Goal: Find specific page/section: Find specific page/section

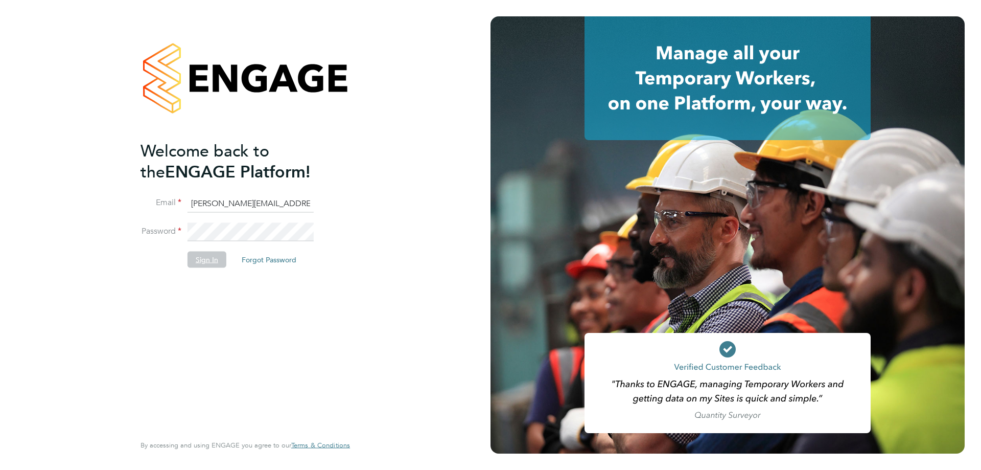
click at [209, 256] on button "Sign In" at bounding box center [207, 259] width 39 height 16
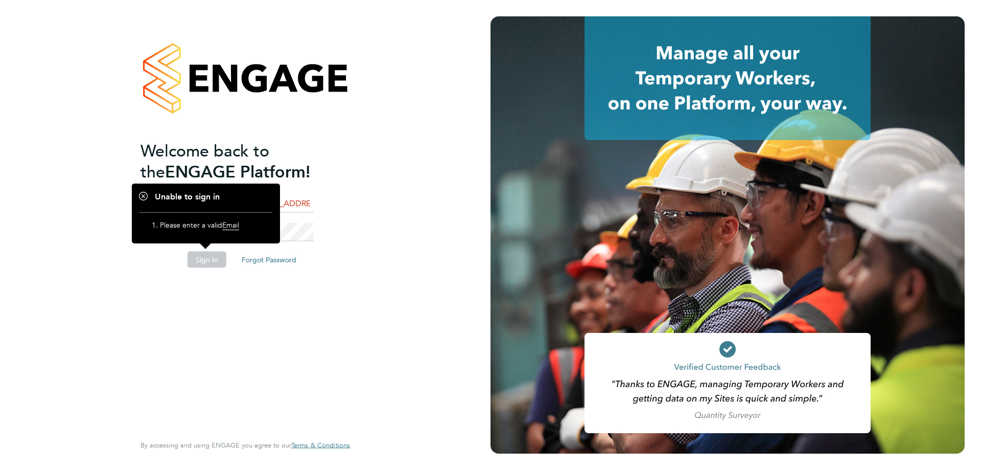
click at [208, 262] on button "Sign In" at bounding box center [207, 259] width 39 height 16
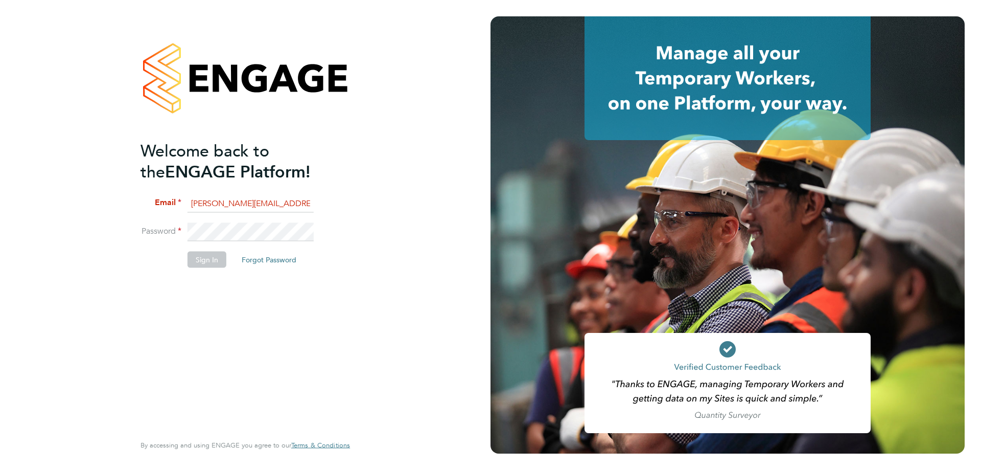
click at [208, 262] on button "Sign In" at bounding box center [207, 259] width 39 height 16
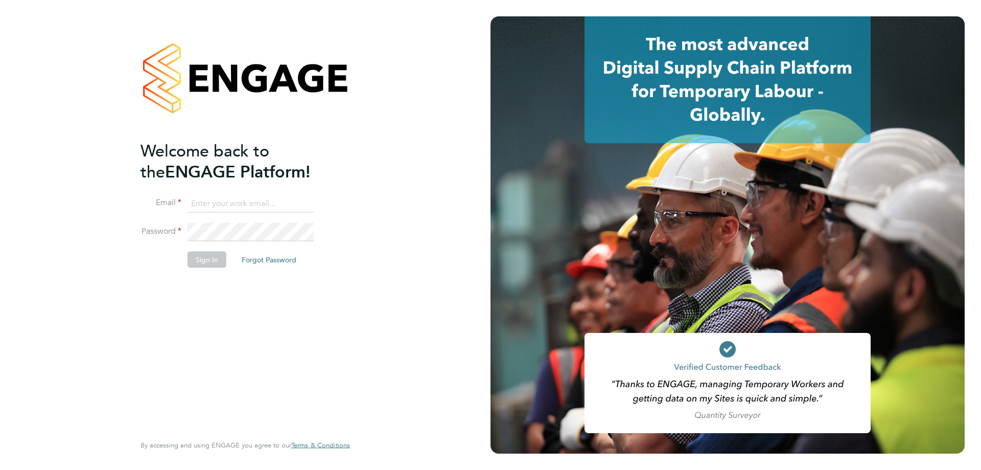
type input "[PERSON_NAME][EMAIL_ADDRESS][PERSON_NAME][DOMAIN_NAME]"
click at [212, 254] on button "Sign In" at bounding box center [207, 259] width 39 height 16
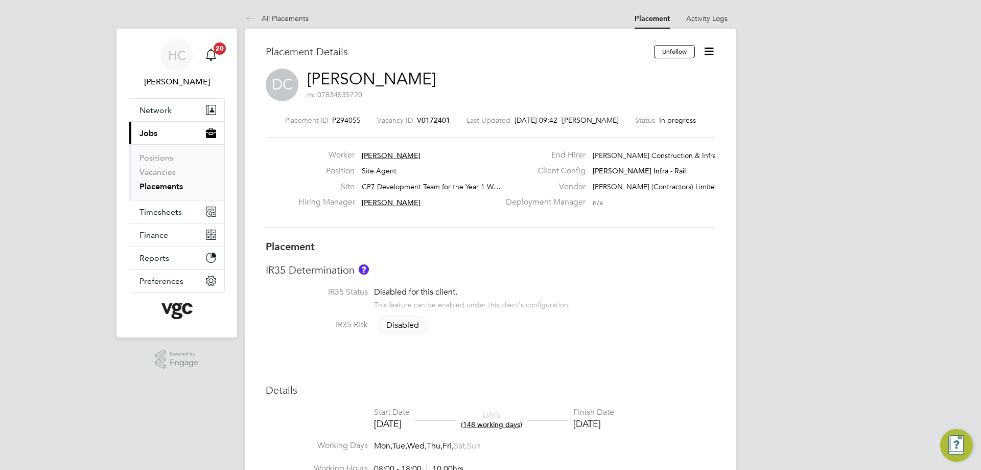
click at [168, 185] on link "Placements" at bounding box center [161, 186] width 43 height 10
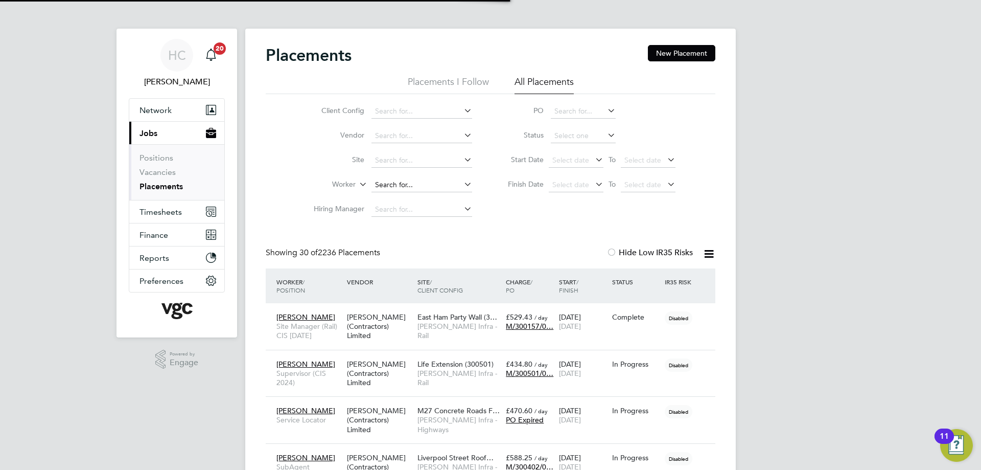
scroll to position [5, 5]
click at [389, 183] on input at bounding box center [422, 185] width 101 height 14
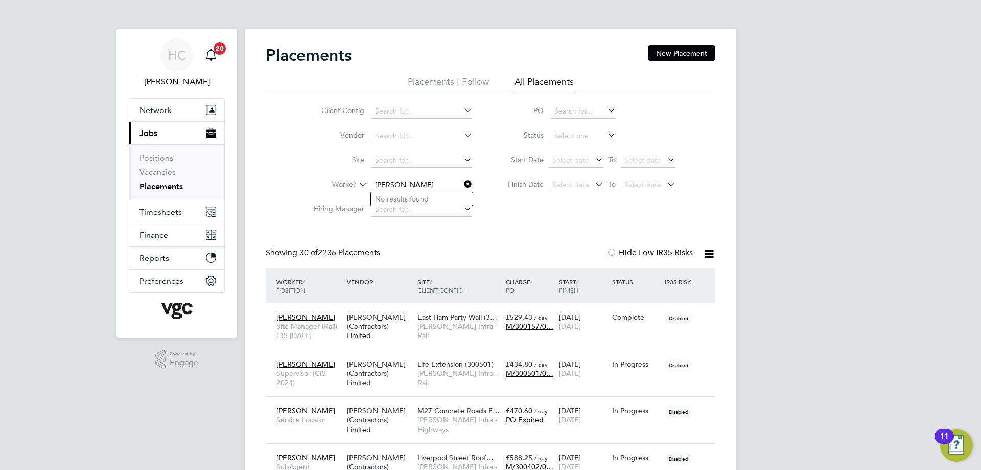
type input "john hay"
click at [462, 182] on icon at bounding box center [462, 184] width 0 height 14
click at [410, 185] on input at bounding box center [422, 185] width 101 height 14
click at [406, 238] on li "Alan Hay" at bounding box center [440, 241] width 138 height 14
type input "Alan Hay"
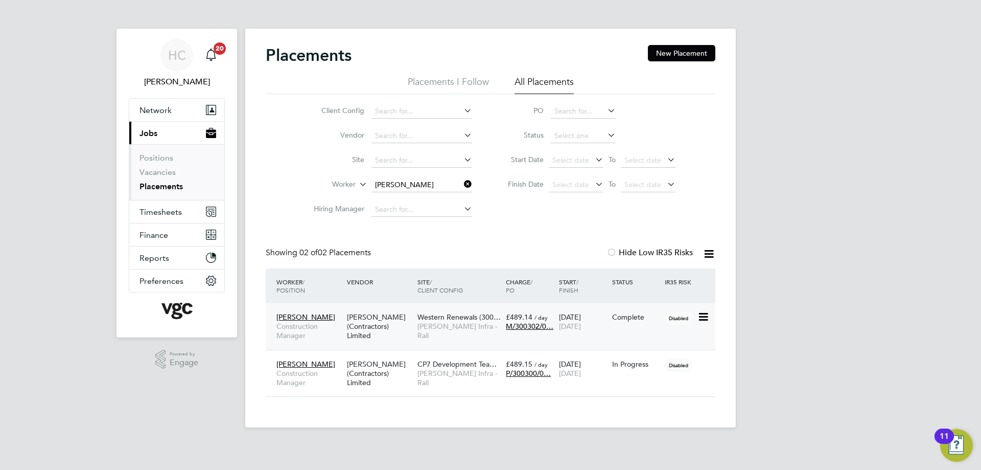
click at [704, 318] on icon at bounding box center [703, 317] width 10 height 12
click at [493, 333] on div "Western Renewals (300… Morgan Sindall Infra - Rail" at bounding box center [459, 326] width 88 height 38
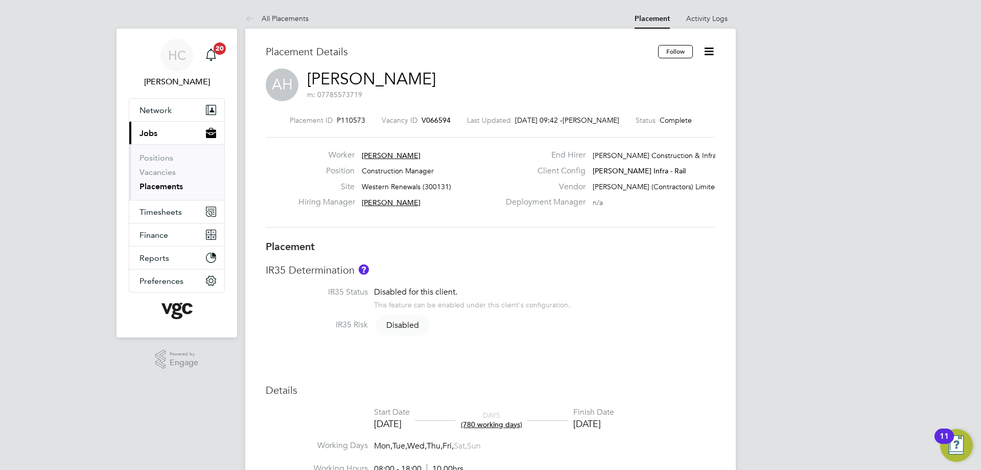
click at [170, 190] on link "Placements" at bounding box center [161, 186] width 43 height 10
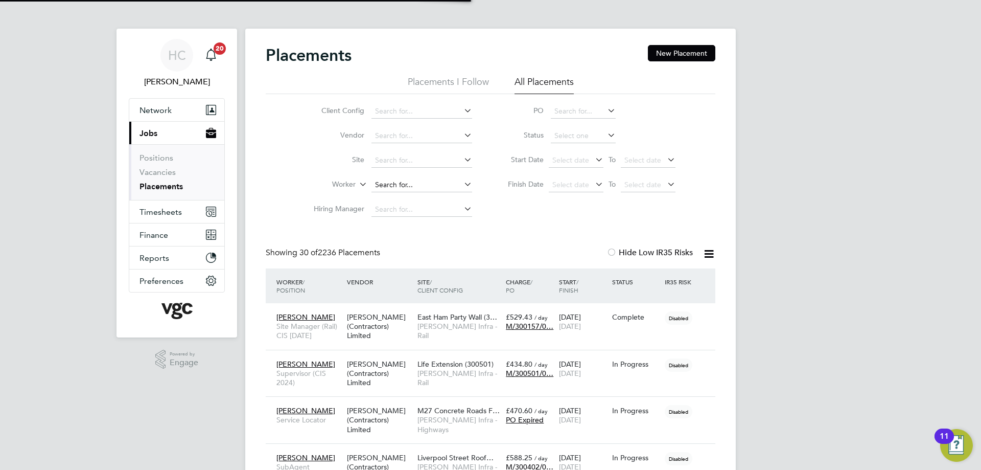
click at [381, 188] on input at bounding box center [422, 185] width 101 height 14
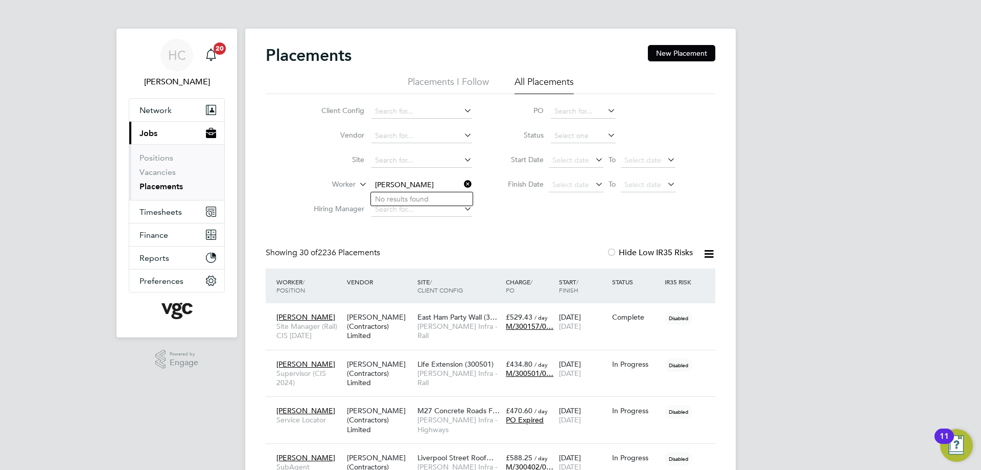
click at [398, 182] on input "andrew crago" at bounding box center [422, 185] width 101 height 14
click at [397, 183] on input "andrew crago" at bounding box center [422, 185] width 101 height 14
type input "andrew crago"
click at [462, 182] on icon at bounding box center [462, 184] width 0 height 14
click at [394, 183] on input at bounding box center [422, 185] width 101 height 14
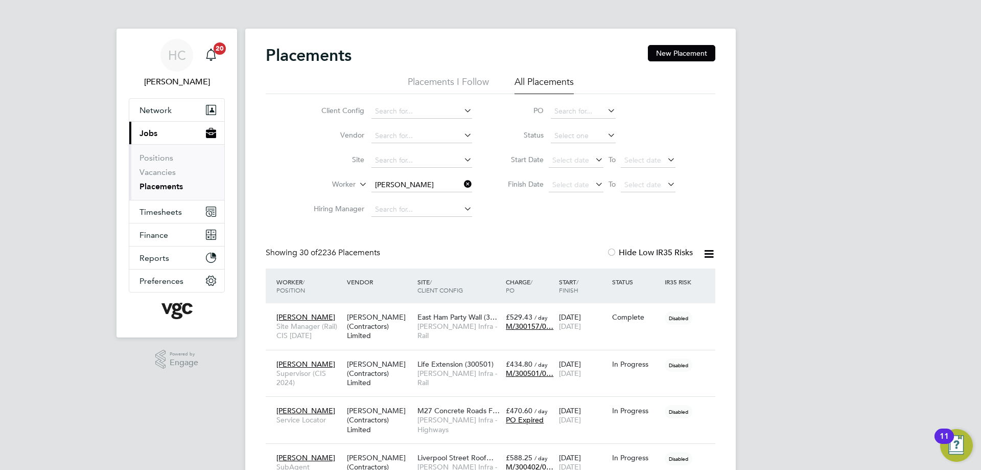
click at [434, 197] on b "Crago" at bounding box center [463, 199] width 59 height 9
type input "Andy Crago"
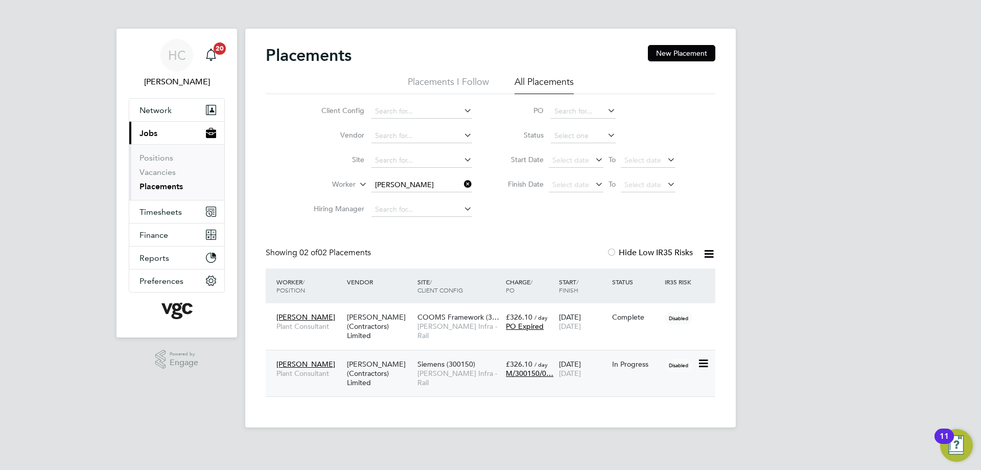
click at [303, 372] on span "Plant Consultant" at bounding box center [308, 372] width 65 height 9
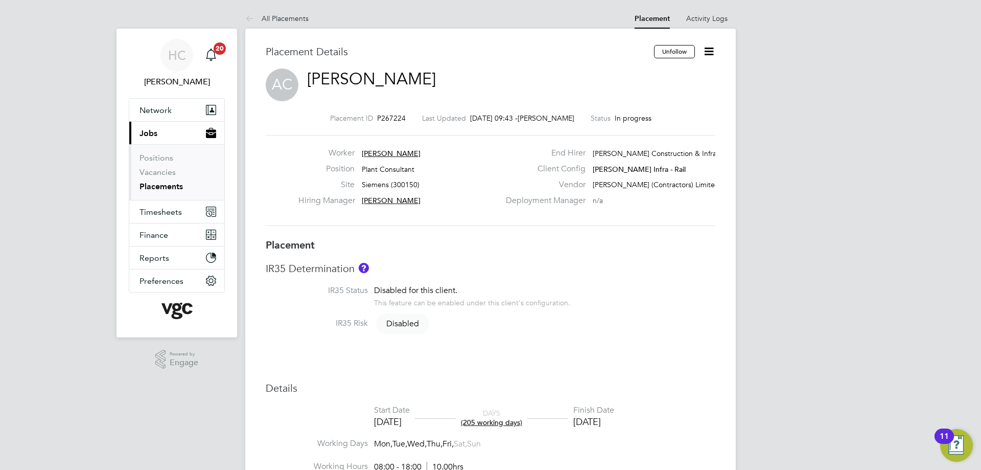
click at [173, 187] on link "Placements" at bounding box center [161, 186] width 43 height 10
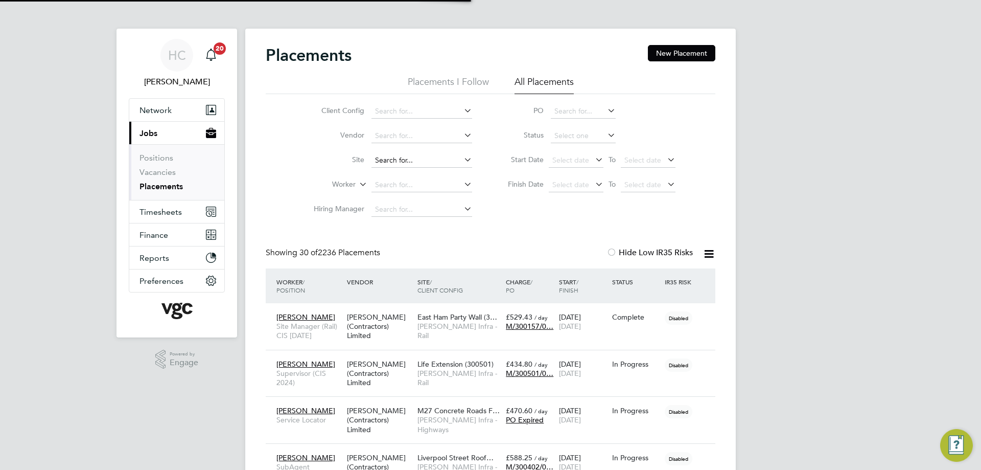
scroll to position [30, 89]
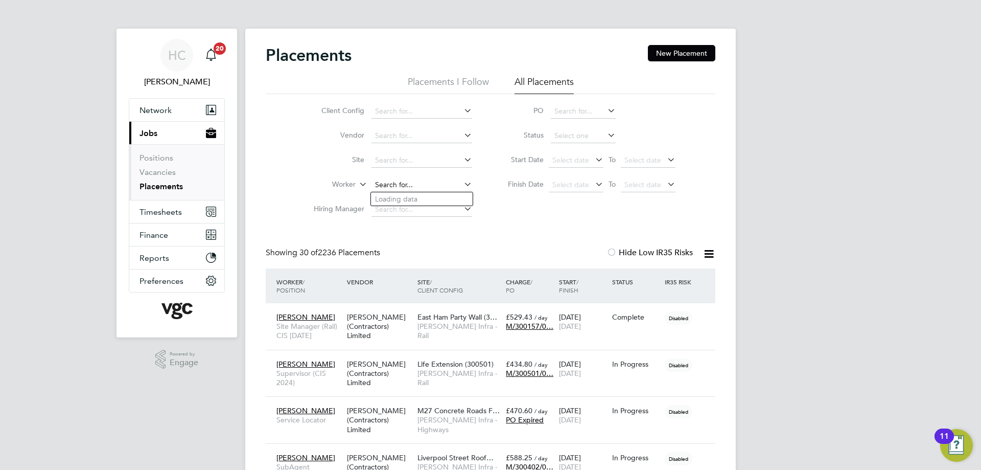
click at [401, 187] on input at bounding box center [422, 185] width 101 height 14
click at [400, 207] on li "[PERSON_NAME]" at bounding box center [422, 213] width 102 height 14
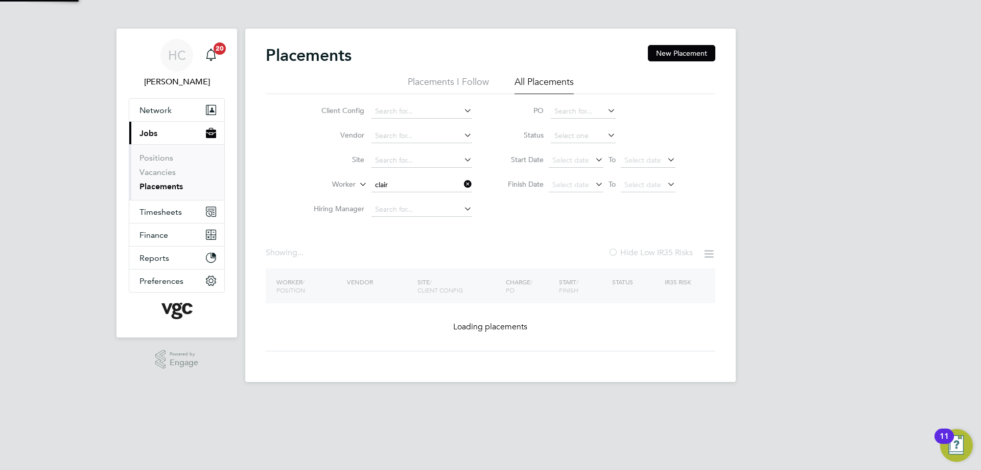
type input "[PERSON_NAME]"
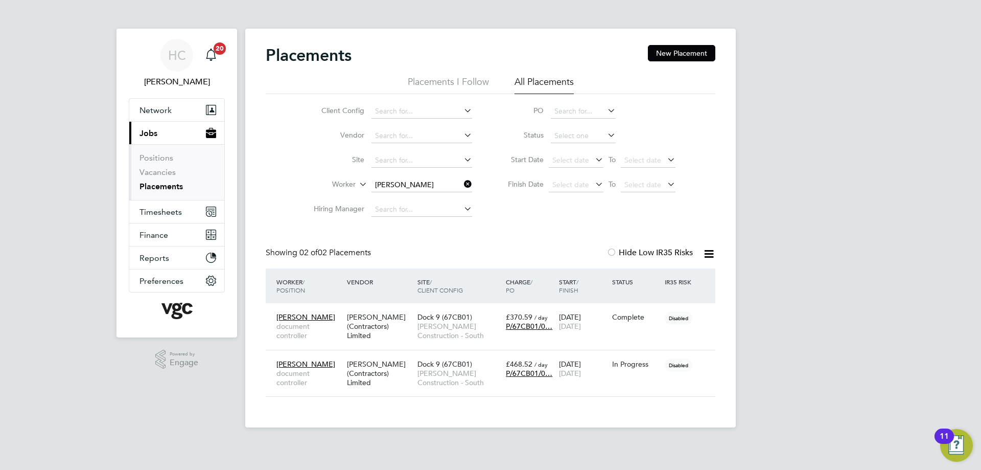
click at [462, 184] on icon at bounding box center [462, 184] width 0 height 14
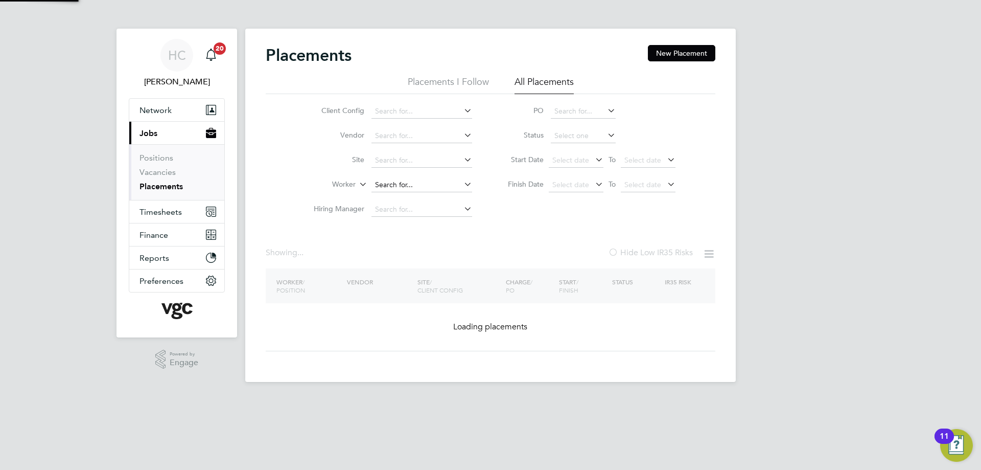
click at [441, 181] on input at bounding box center [422, 185] width 101 height 14
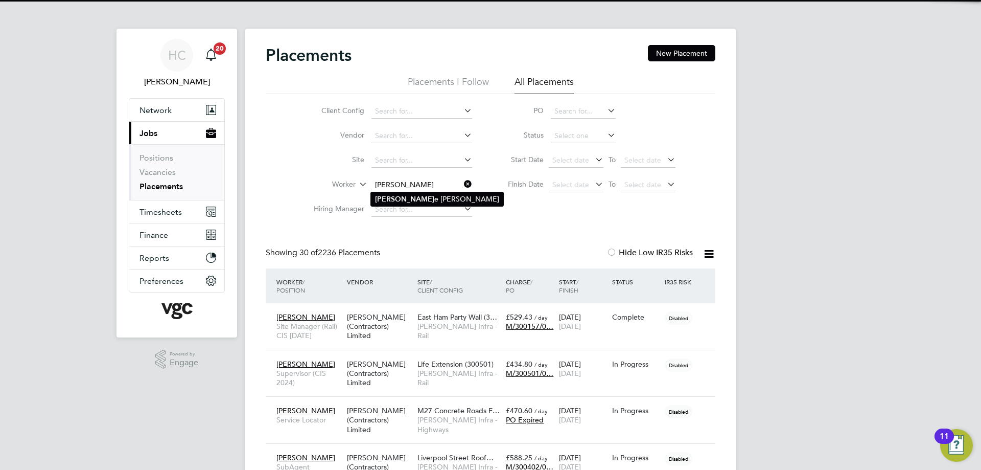
click at [434, 198] on li "[PERSON_NAME]" at bounding box center [437, 199] width 132 height 14
type input "[PERSON_NAME]"
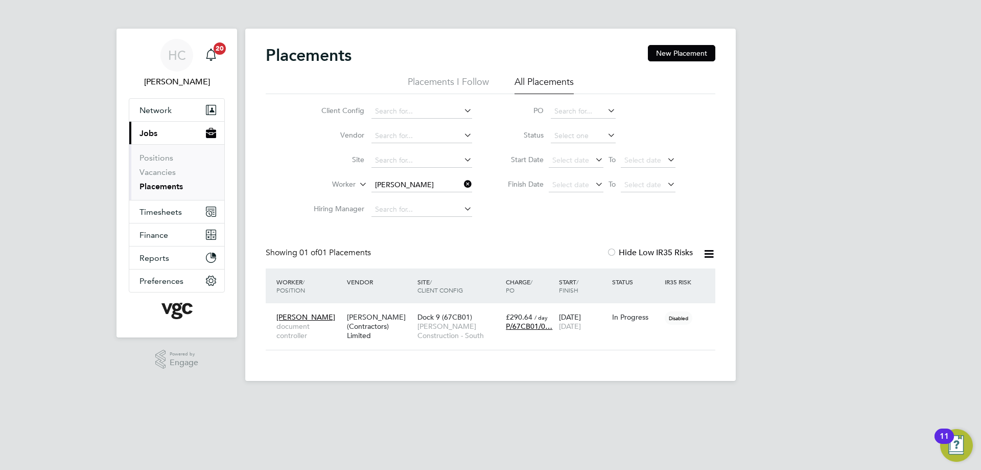
click at [462, 184] on icon at bounding box center [462, 184] width 0 height 14
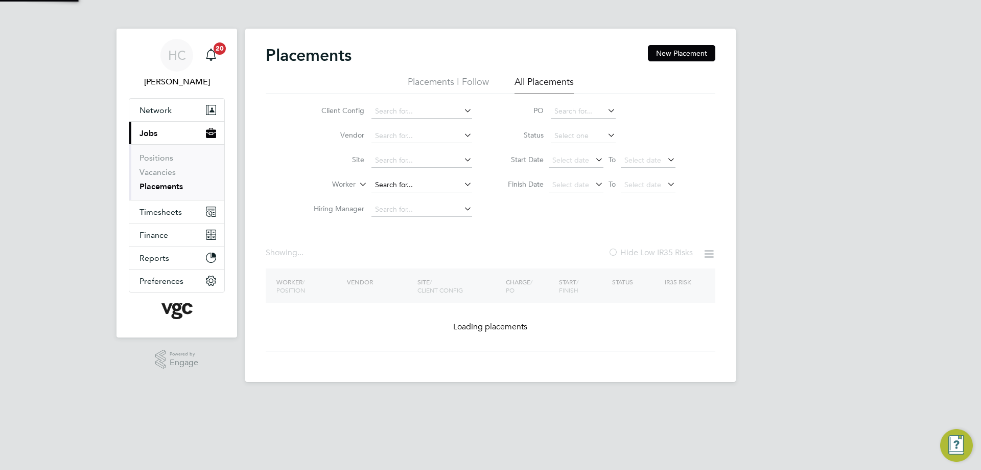
click at [404, 184] on input at bounding box center [422, 185] width 101 height 14
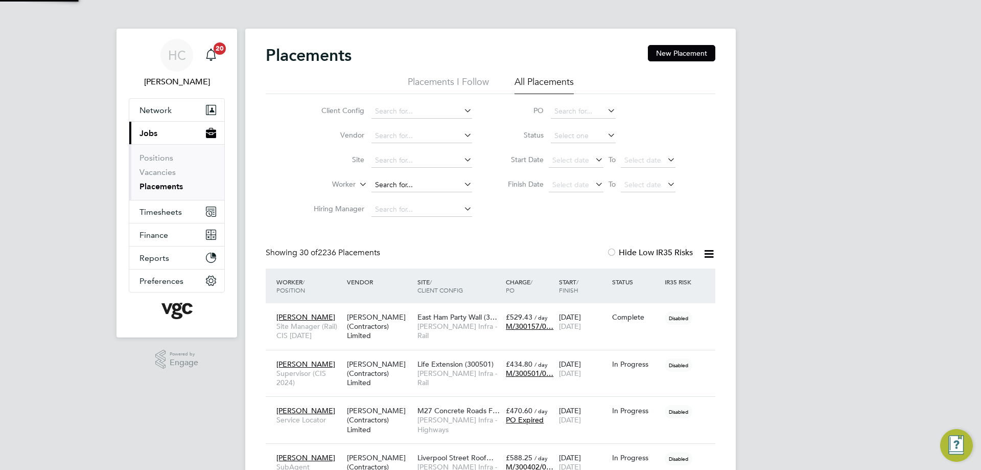
scroll to position [30, 89]
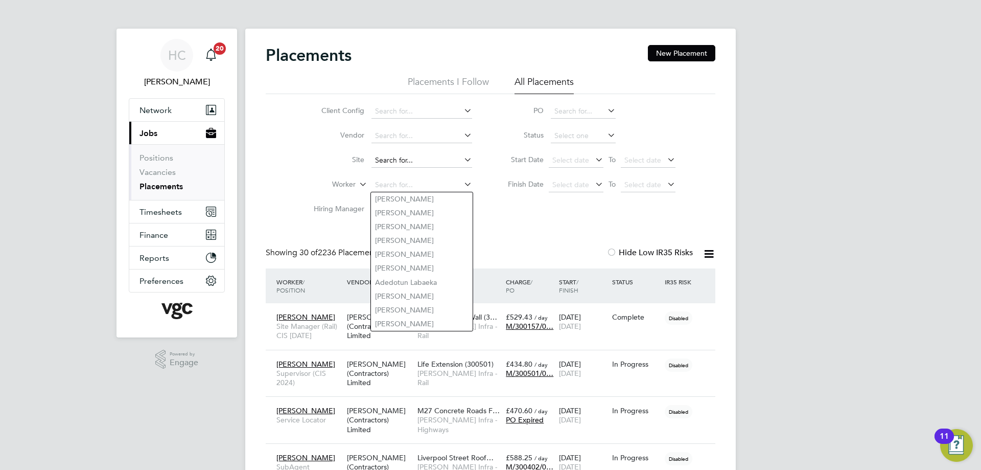
click at [411, 158] on input at bounding box center [422, 160] width 101 height 14
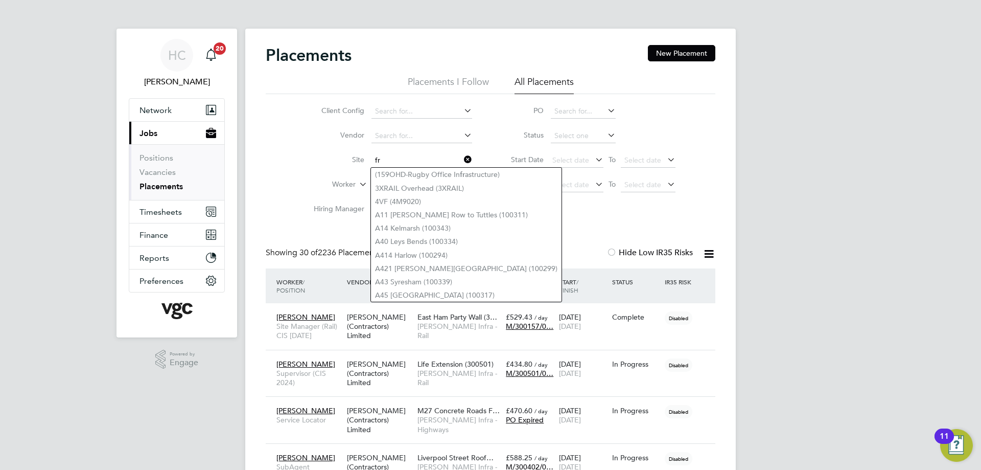
type input "fr"
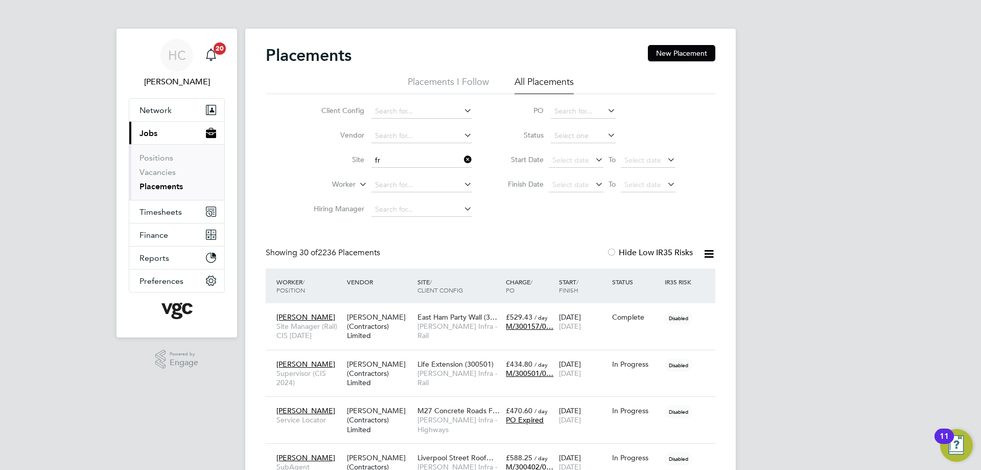
click at [462, 158] on icon at bounding box center [462, 159] width 0 height 14
click at [403, 163] on input at bounding box center [422, 160] width 101 height 14
click at [303, 176] on li "Worker" at bounding box center [389, 185] width 192 height 25
click at [389, 182] on input at bounding box center [422, 185] width 101 height 14
type input "a"
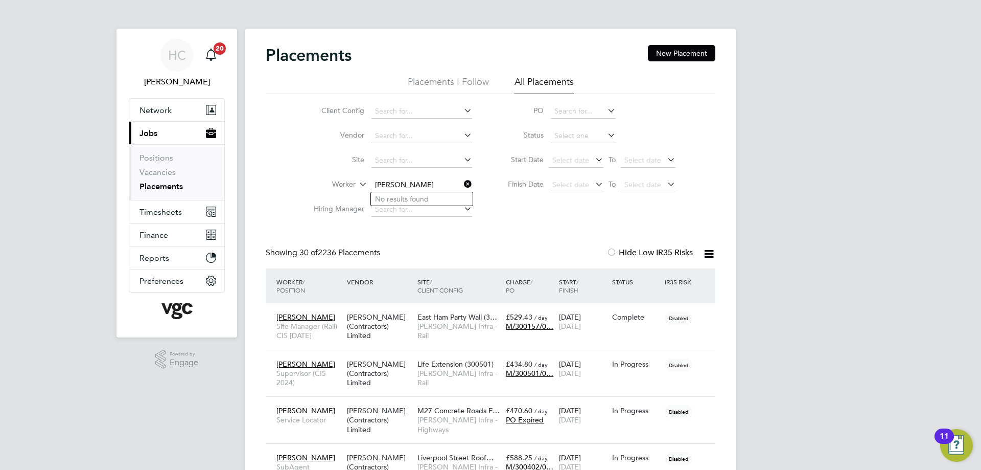
type input "[PERSON_NAME]"
click at [462, 180] on icon at bounding box center [462, 184] width 0 height 14
click at [395, 183] on input at bounding box center [422, 185] width 101 height 14
